Goal: Information Seeking & Learning: Find specific fact

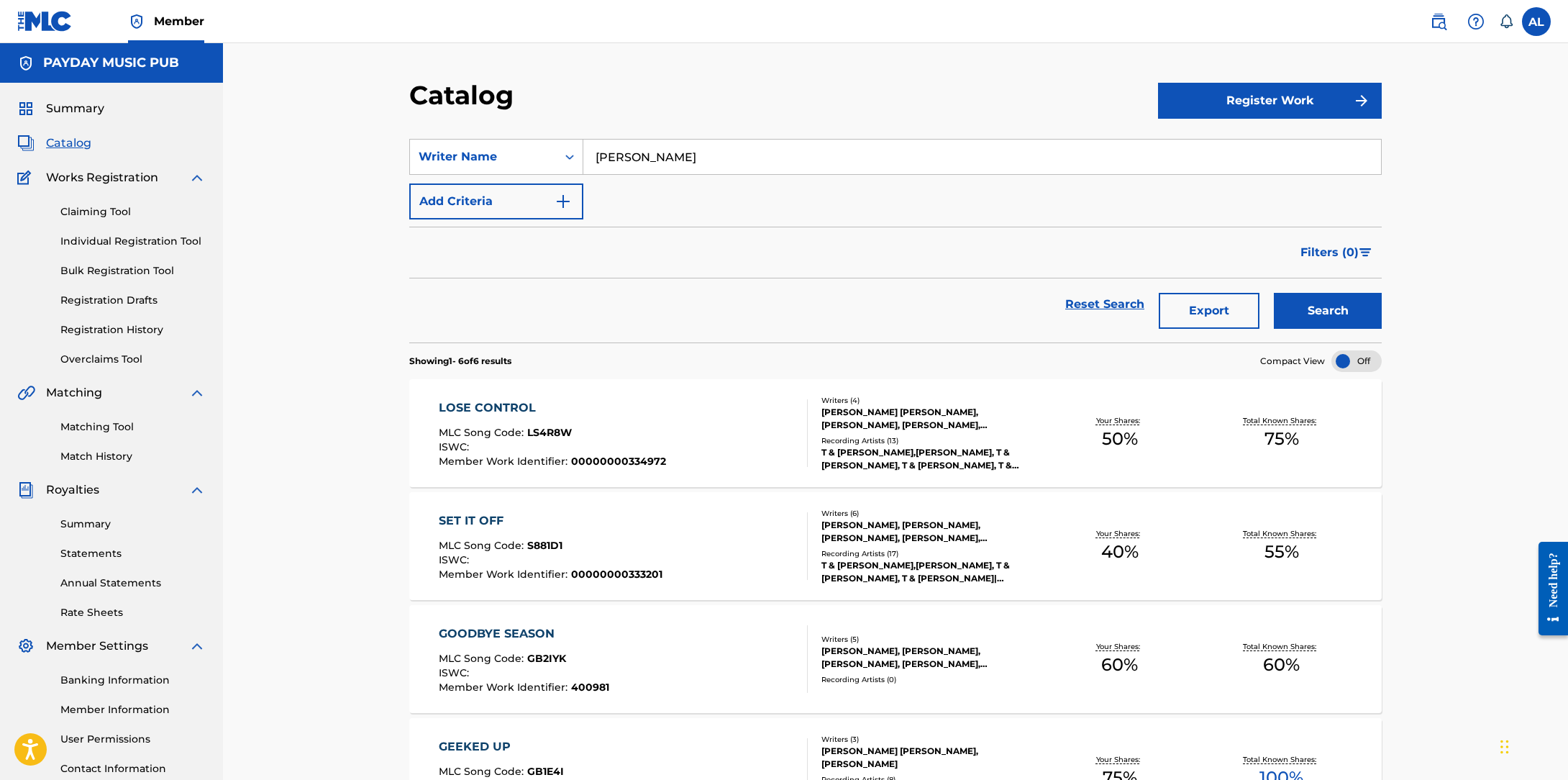
drag, startPoint x: 655, startPoint y: 151, endPoint x: 279, endPoint y: 169, distance: 376.4
click at [641, 150] on input "Philippe Jouneghani" at bounding box center [983, 157] width 798 height 35
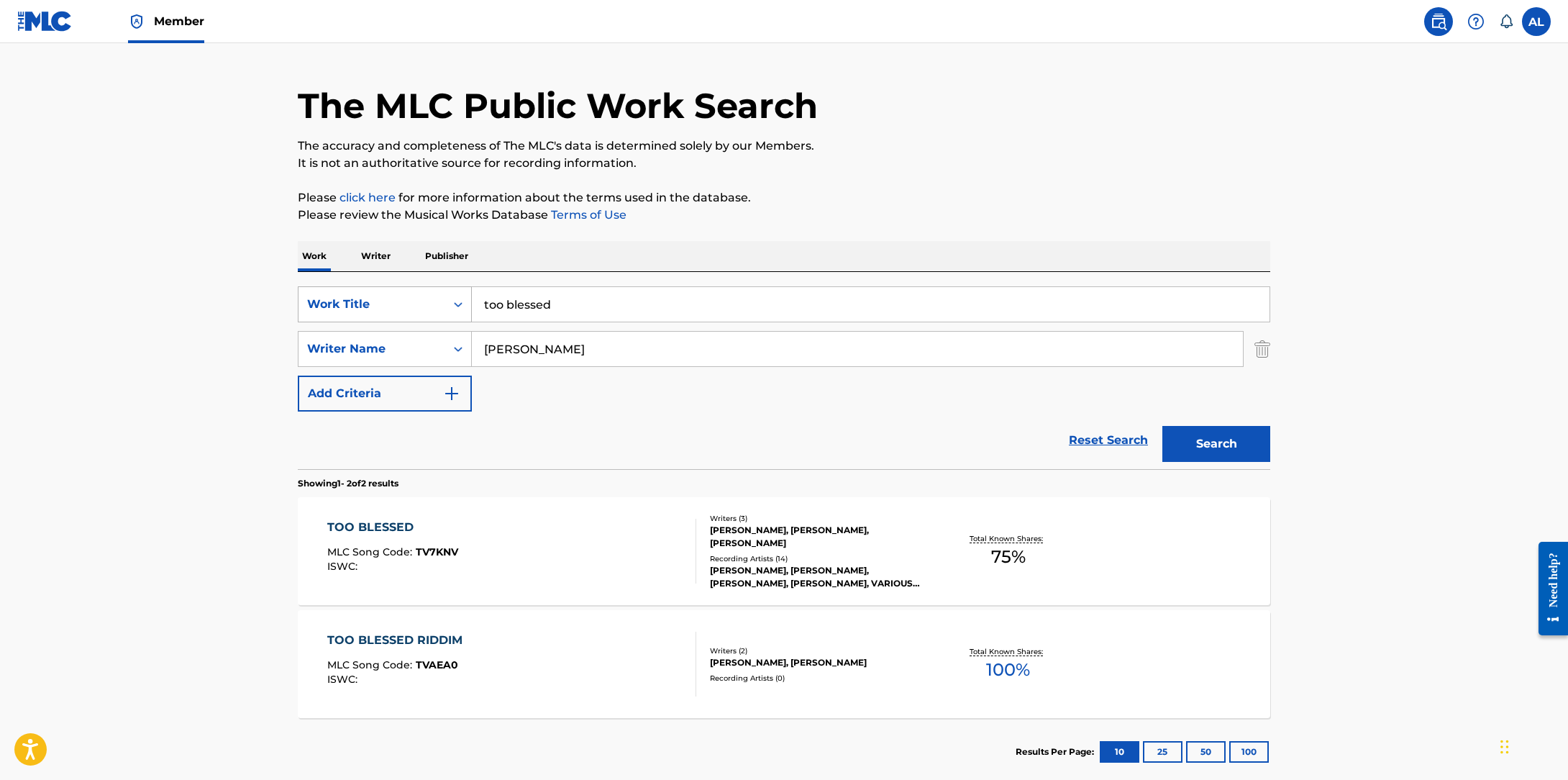
drag, startPoint x: 381, startPoint y: 300, endPoint x: 352, endPoint y: 300, distance: 29.0
click at [359, 300] on div "SearchWithCriteriaad13738e-0065-46ce-9508-40996c4c8b24 Work Title too blessed" at bounding box center [784, 304] width 972 height 36
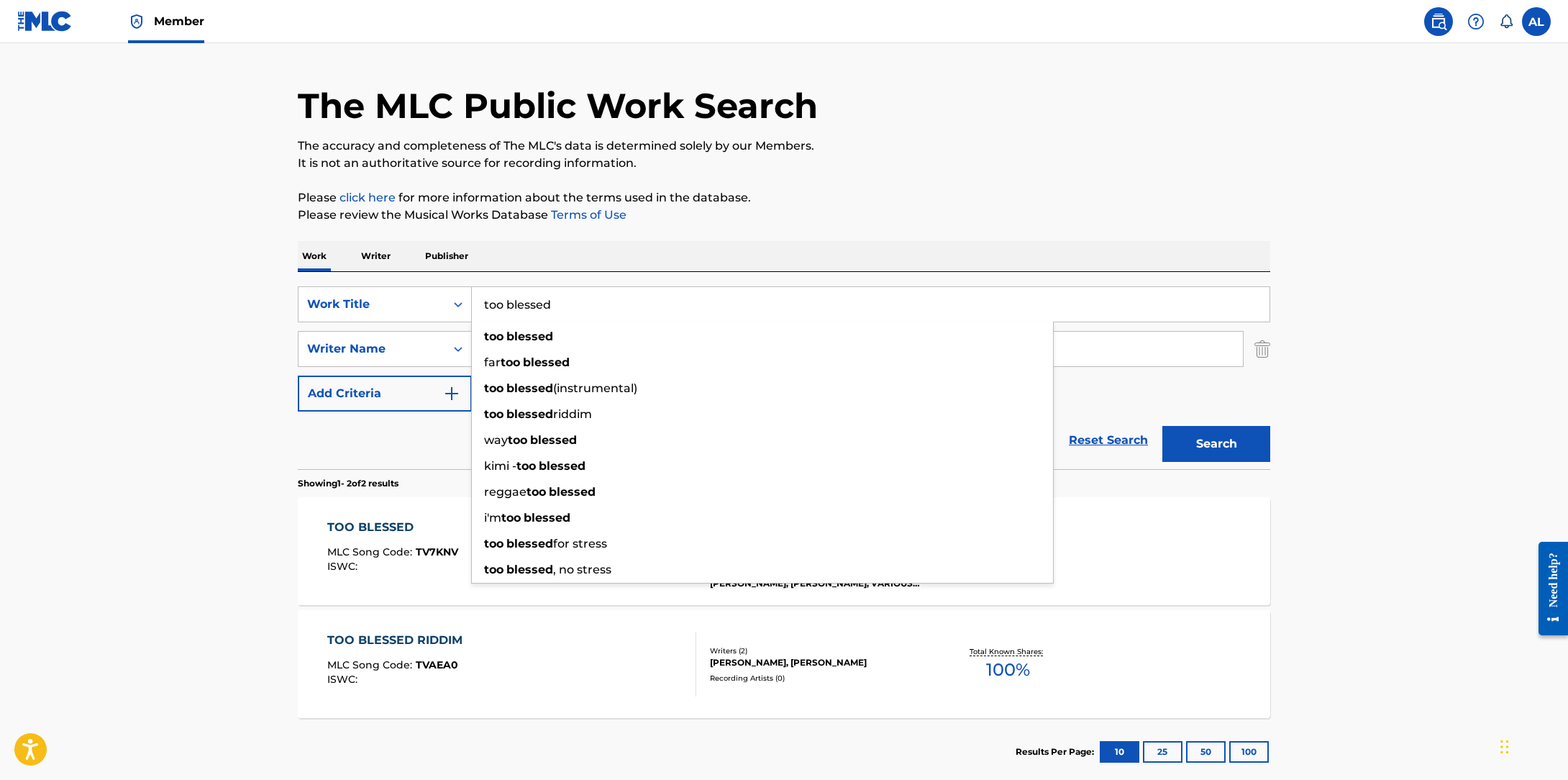
click at [652, 312] on input "too blessed" at bounding box center [871, 304] width 798 height 35
drag, startPoint x: 644, startPoint y: 308, endPoint x: 384, endPoint y: 287, distance: 260.8
click at [384, 287] on div "SearchWithCriteriaad13738e-0065-46ce-9508-40996c4c8b24 Work Title too blessed t…" at bounding box center [784, 304] width 972 height 36
paste input "A Little More Homework"
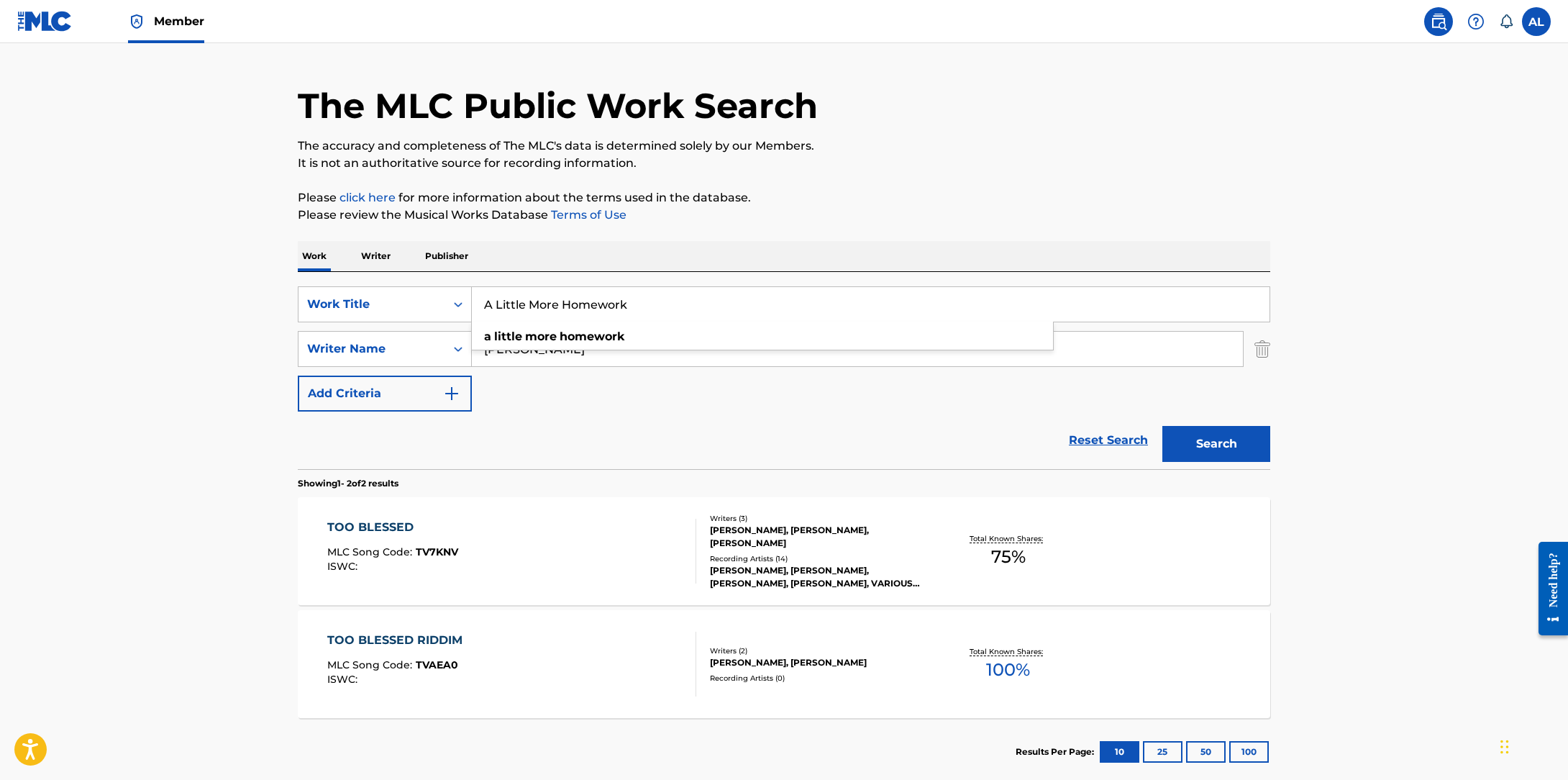
type input "A Little More Homework"
click at [647, 253] on div "Work Writer Publisher" at bounding box center [784, 256] width 972 height 31
drag, startPoint x: 625, startPoint y: 361, endPoint x: 353, endPoint y: 328, distance: 274.0
click at [373, 332] on div "SearchWithCriteria74409eaa-bb19-4bc2-906a-9555ca963fa9 Writer Name [PERSON_NAME]" at bounding box center [784, 349] width 972 height 36
click at [548, 402] on strong "mccra" at bounding box center [544, 406] width 37 height 14
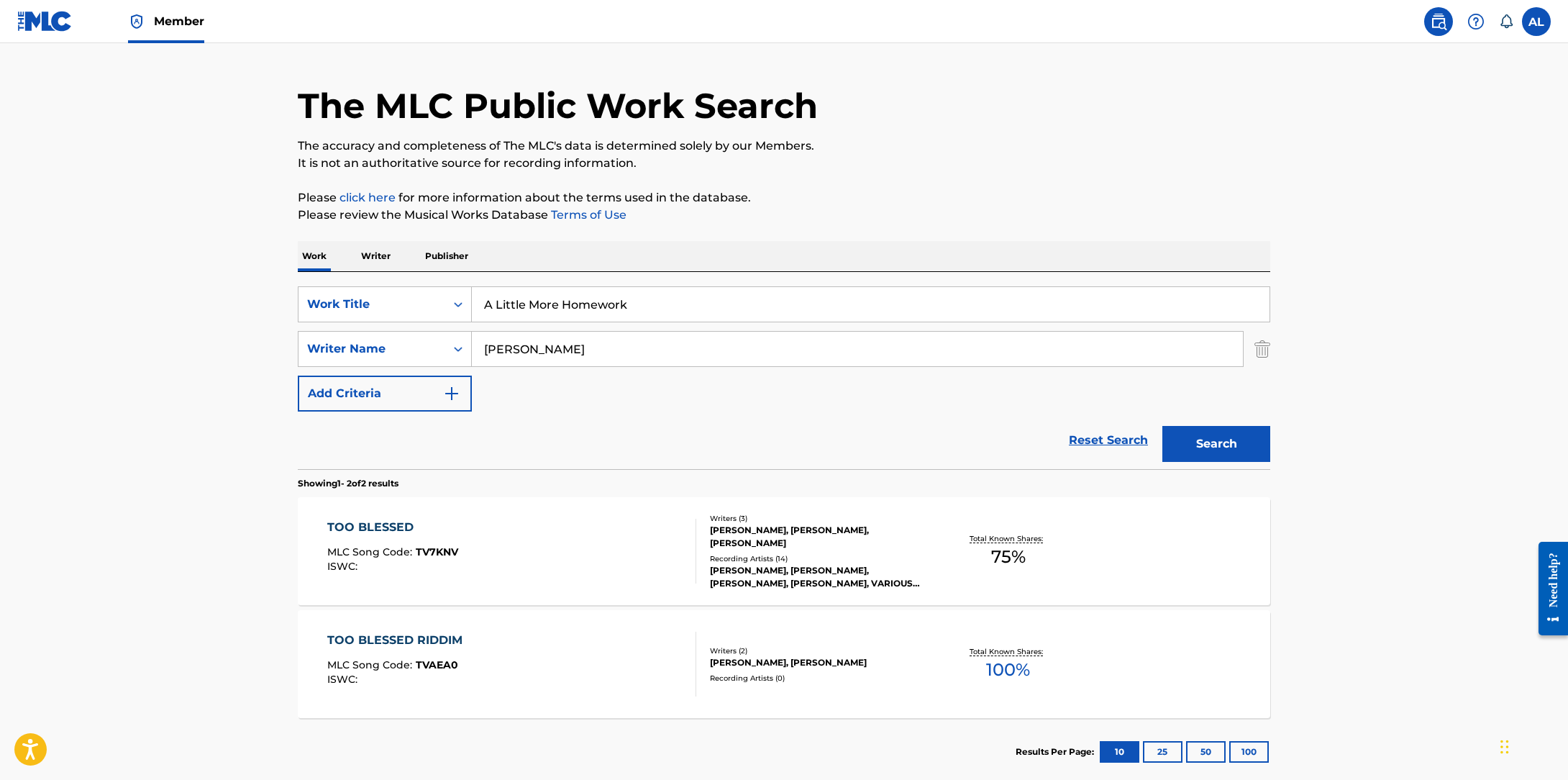
click at [1232, 455] on button "Search" at bounding box center [1216, 443] width 108 height 36
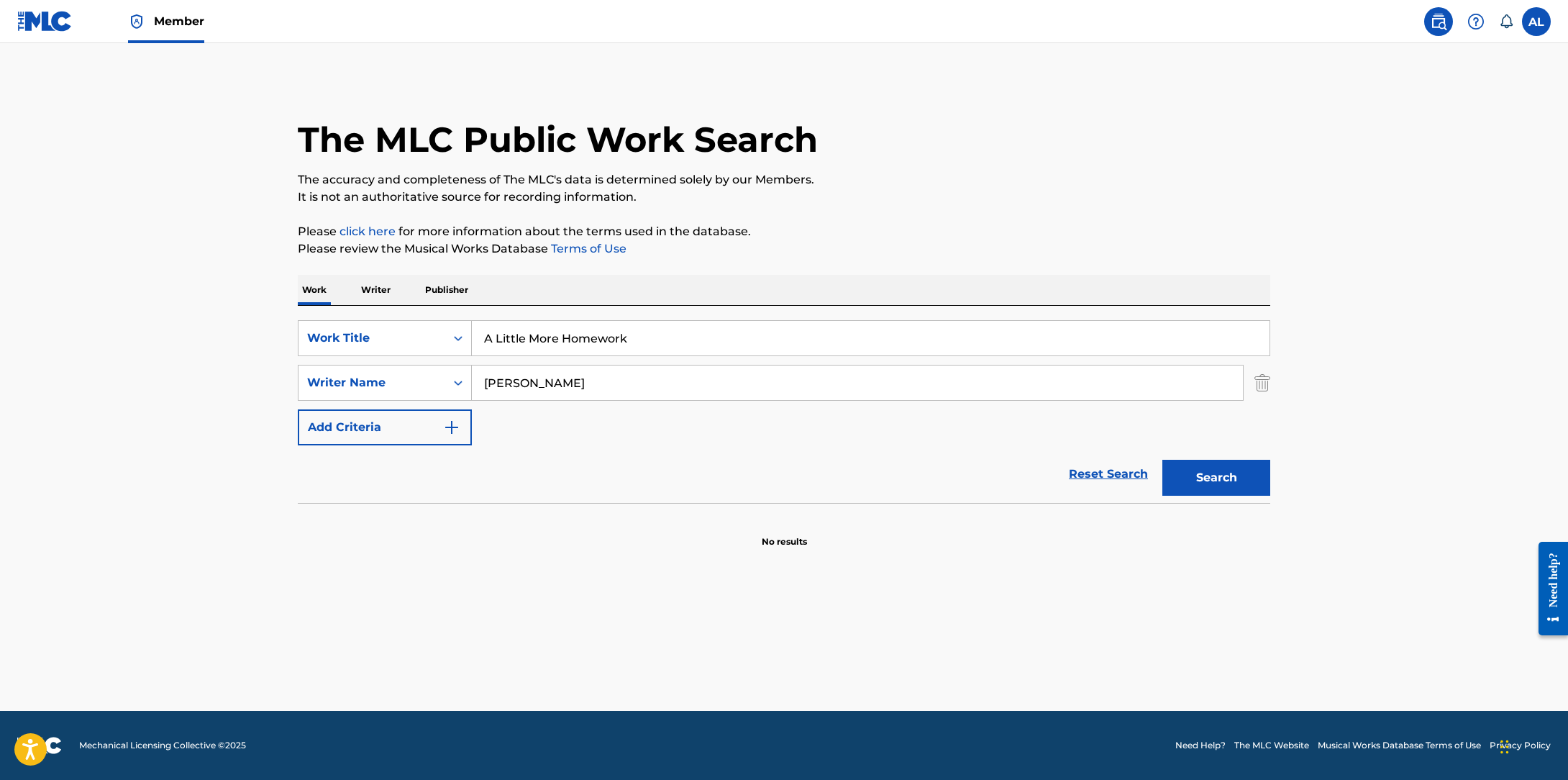
drag, startPoint x: 654, startPoint y: 390, endPoint x: 646, endPoint y: 389, distance: 8.1
click at [654, 390] on input "[PERSON_NAME]" at bounding box center [857, 382] width 771 height 35
click at [564, 421] on strong "[PERSON_NAME]" at bounding box center [580, 415] width 103 height 14
click at [1214, 475] on button "Search" at bounding box center [1216, 478] width 108 height 36
click at [593, 389] on input "[PERSON_NAME]" at bounding box center [857, 382] width 771 height 35
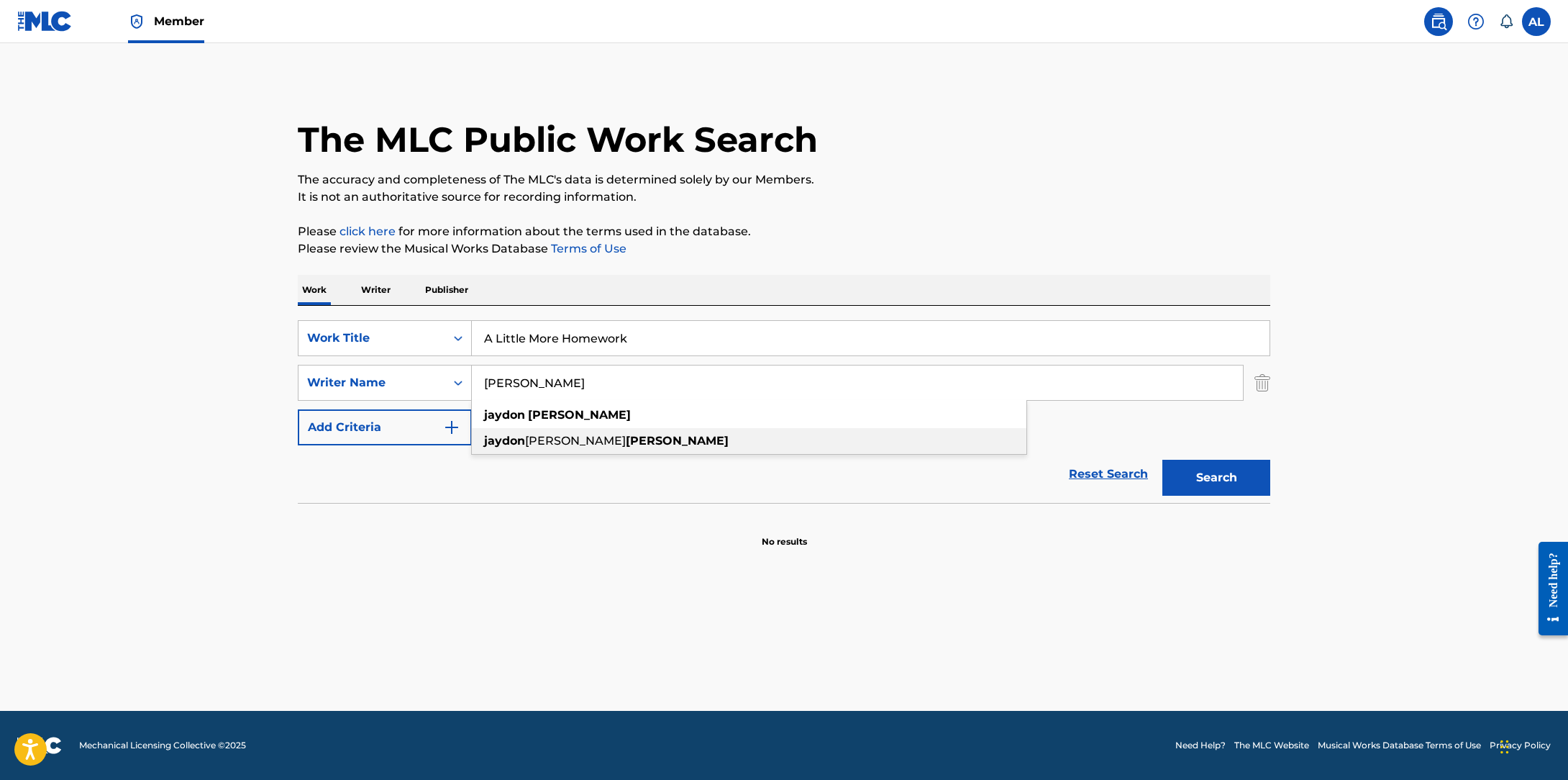
click at [625, 439] on strong "[PERSON_NAME]" at bounding box center [677, 440] width 103 height 14
type input "[PERSON_NAME]"
click at [1212, 481] on button "Search" at bounding box center [1216, 478] width 108 height 36
click at [544, 384] on input "[PERSON_NAME]" at bounding box center [857, 382] width 771 height 35
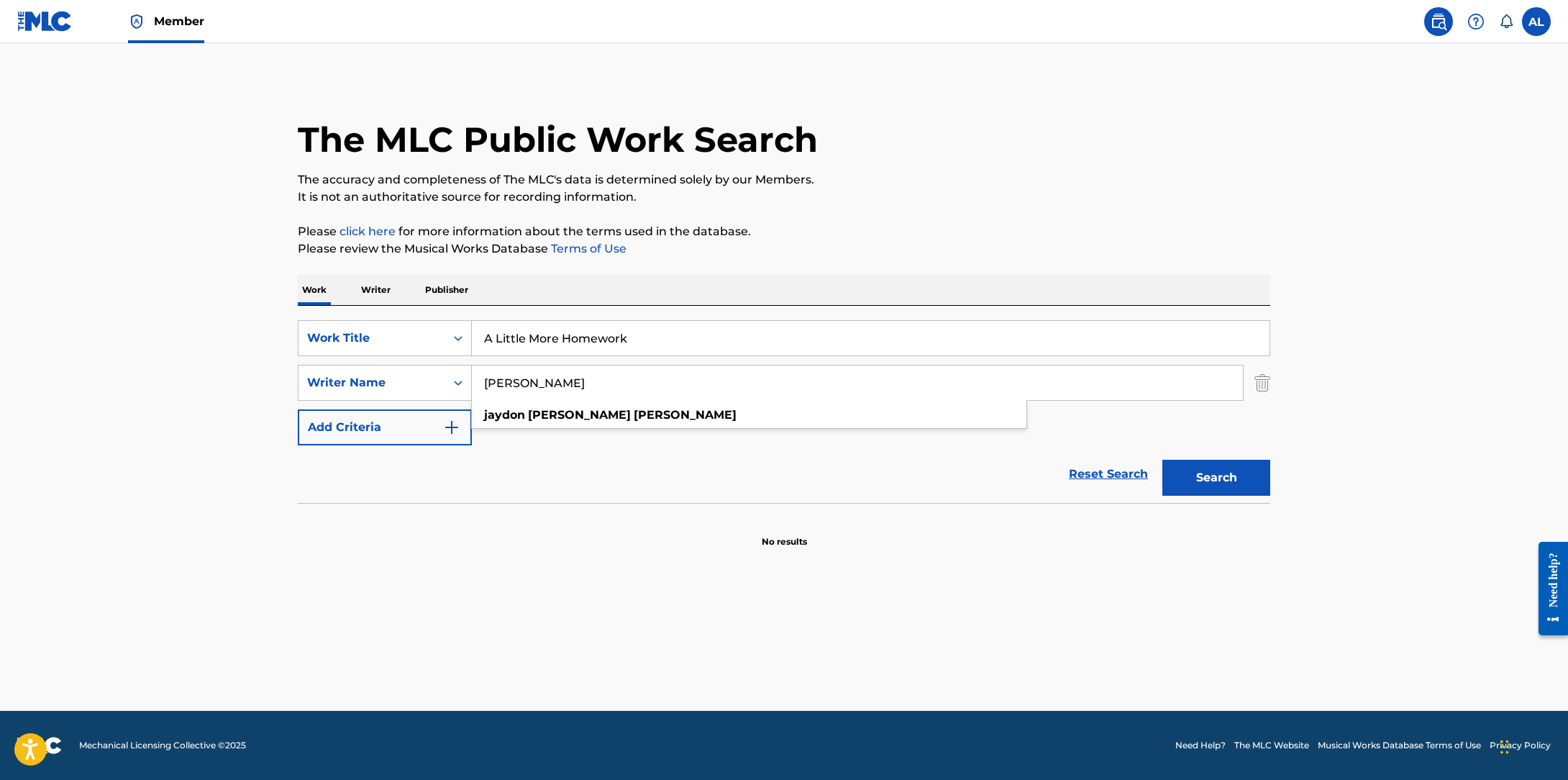
drag, startPoint x: 1201, startPoint y: 474, endPoint x: 1191, endPoint y: 472, distance: 10.2
click at [1201, 474] on button "Search" at bounding box center [1216, 478] width 108 height 36
